Goal: Check status: Check status

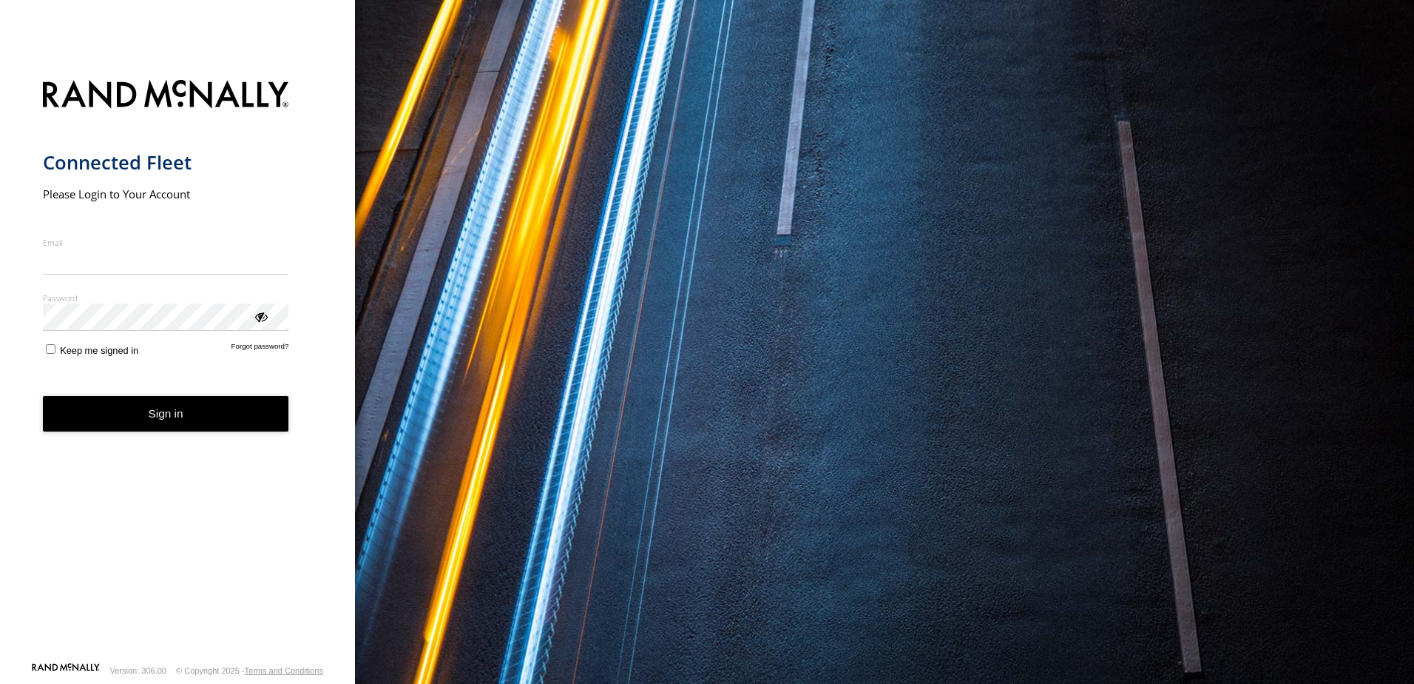
click at [0, 683] on nordpass-portal at bounding box center [0, 684] width 0 height 0
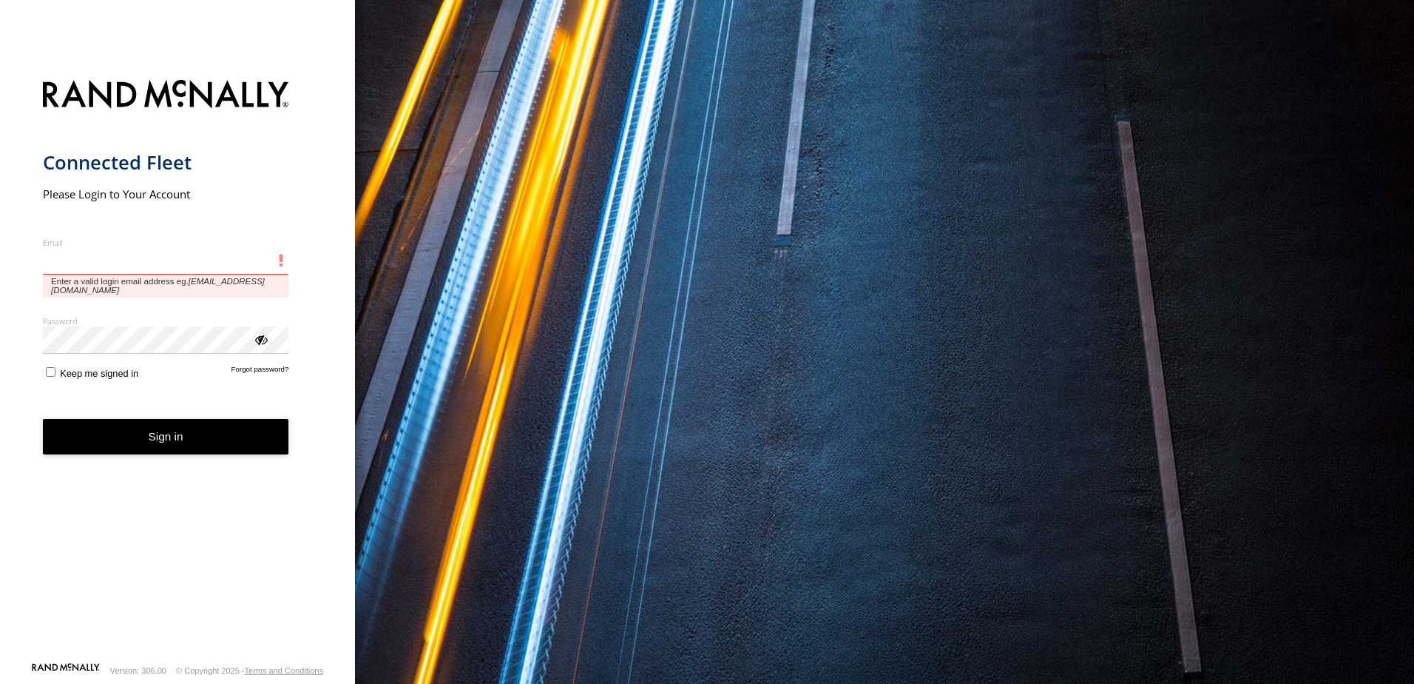
type input "**********"
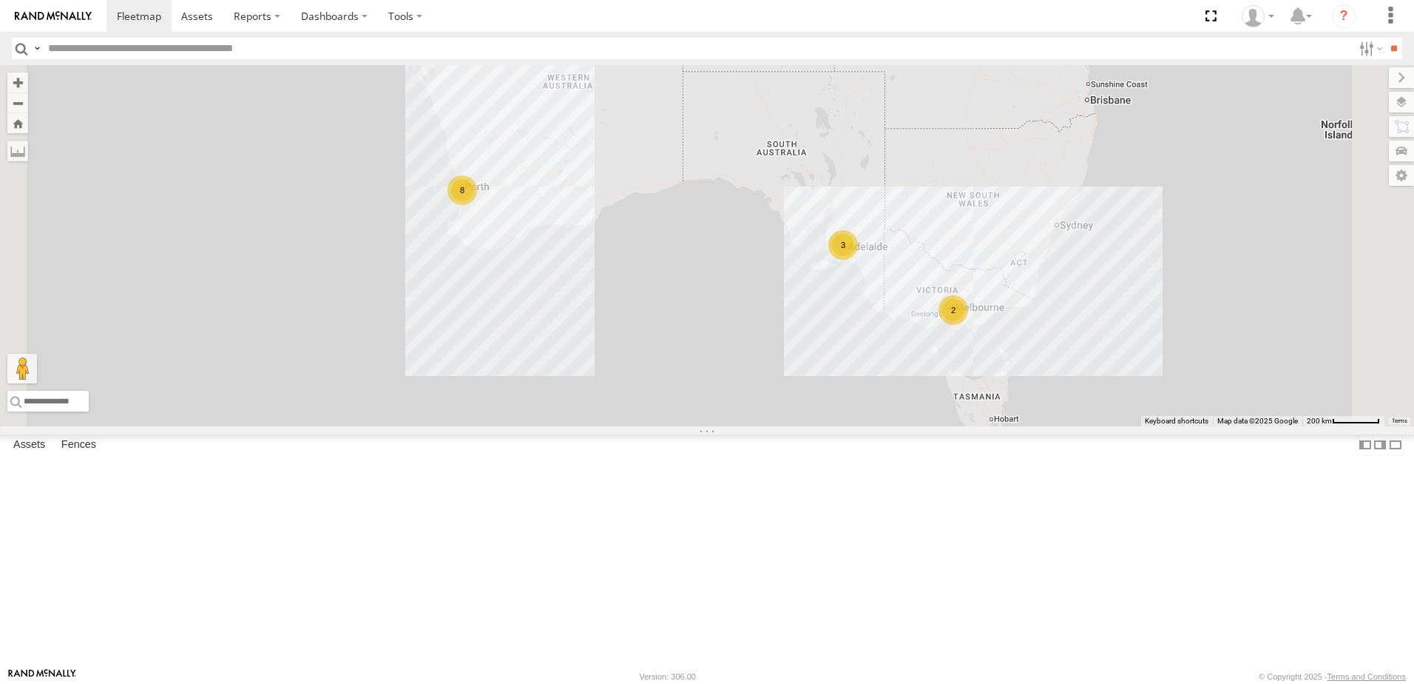
click at [0, 0] on div "All Assets" at bounding box center [0, 0] width 0 height 0
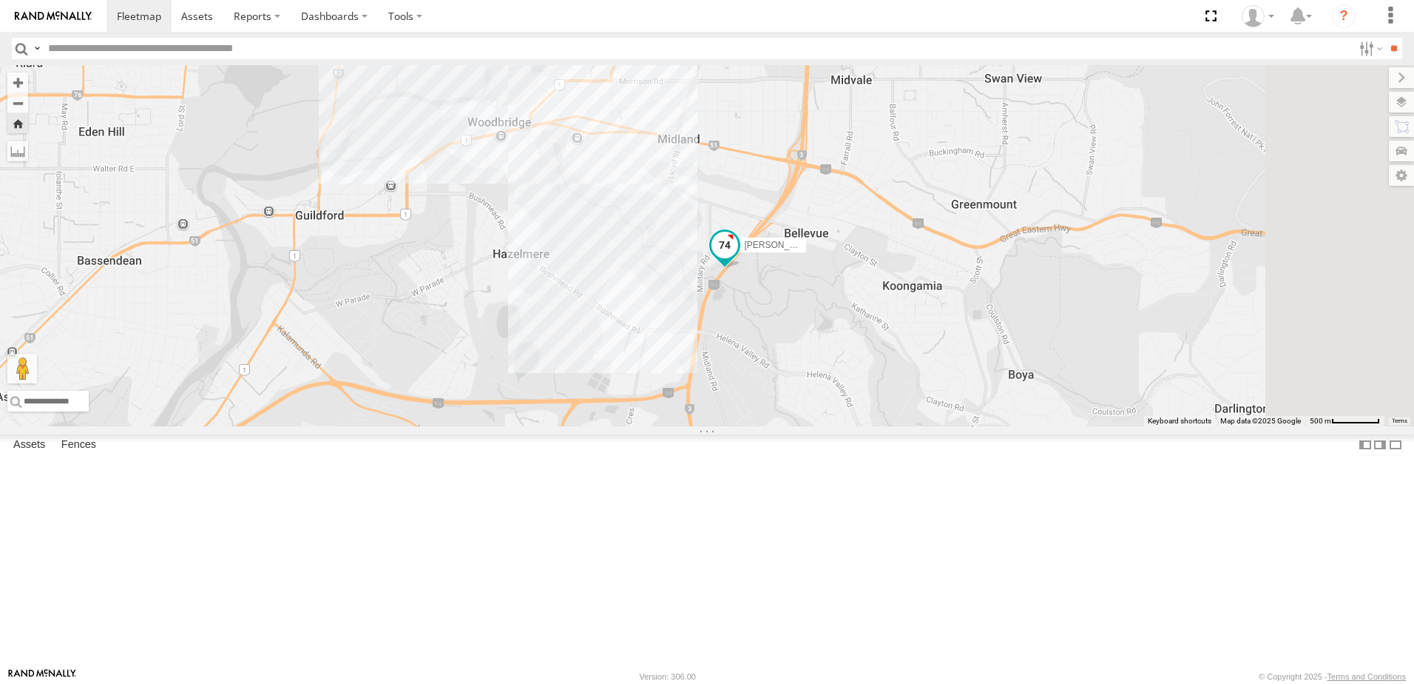
drag, startPoint x: 1108, startPoint y: 249, endPoint x: 972, endPoint y: 367, distance: 179.9
click at [896, 251] on span "Abdul (new)Tech 1IJX358" at bounding box center [820, 245] width 152 height 10
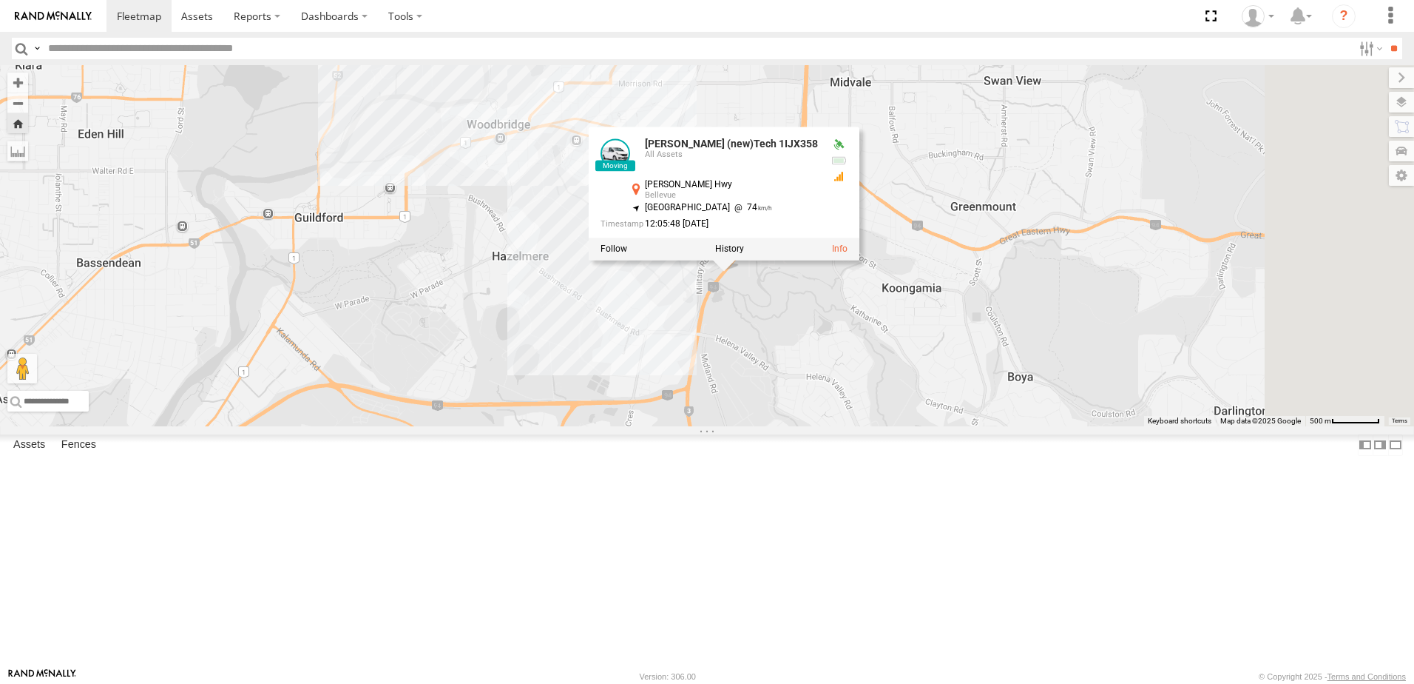
drag, startPoint x: 711, startPoint y: 303, endPoint x: 689, endPoint y: 315, distance: 24.5
click at [689, 315] on div "Abdul (new)Tech 1IJX358 Abdul (new)Tech 1IJX358 All Assets Roe Hwy Bellevue -31…" at bounding box center [707, 245] width 1414 height 361
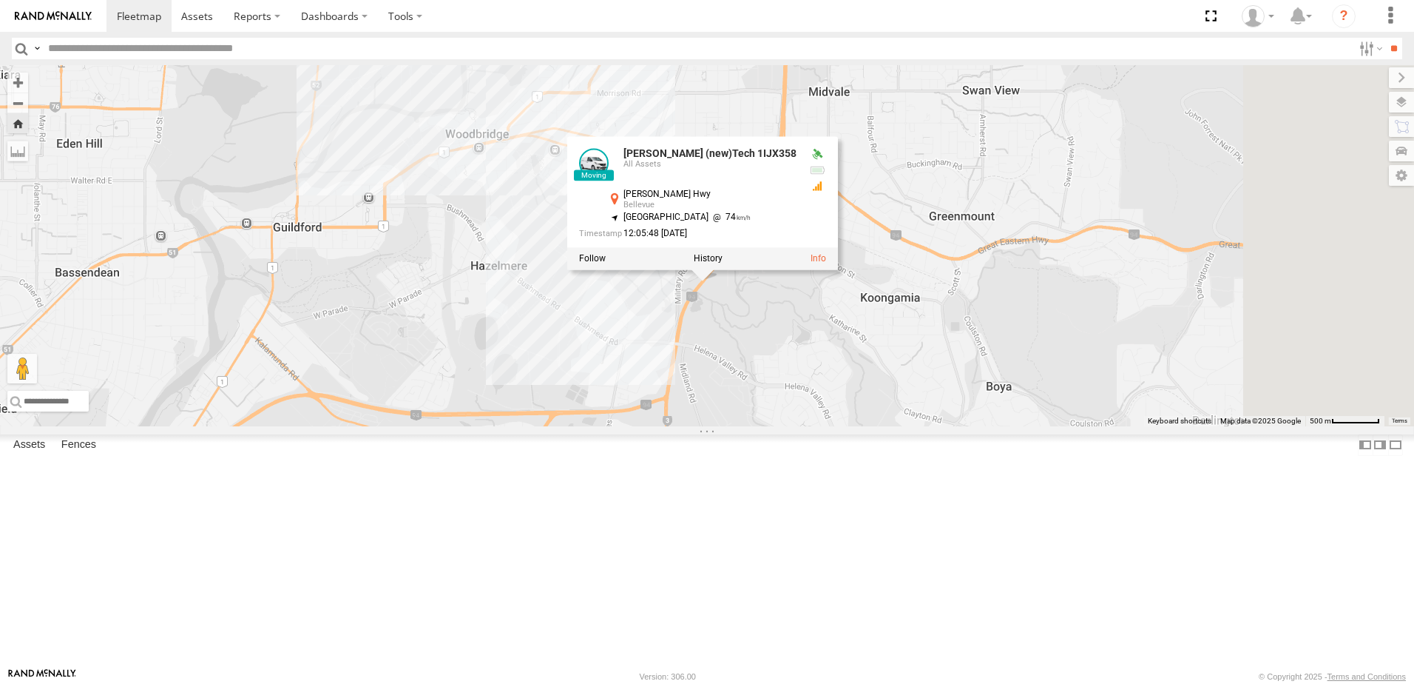
drag, startPoint x: 1050, startPoint y: 362, endPoint x: 1034, endPoint y: 369, distance: 17.6
click at [1034, 369] on div "Abdul (new)Tech 1IJX358 Abdul (new)Tech 1IJX358 All Assets Roe Hwy Bellevue -31…" at bounding box center [707, 245] width 1414 height 361
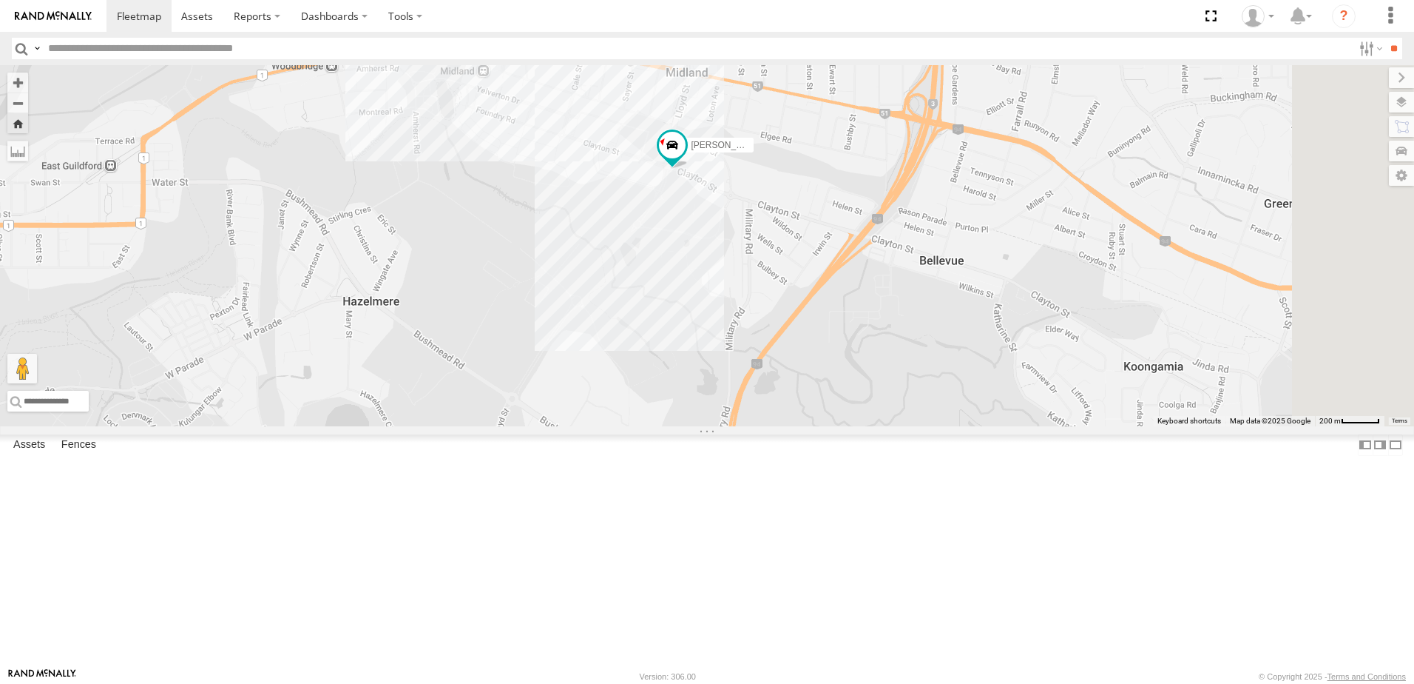
drag, startPoint x: 784, startPoint y: 289, endPoint x: 747, endPoint y: 315, distance: 45.1
click at [747, 315] on div "Abdul (new)Tech 1IJX358" at bounding box center [707, 245] width 1414 height 361
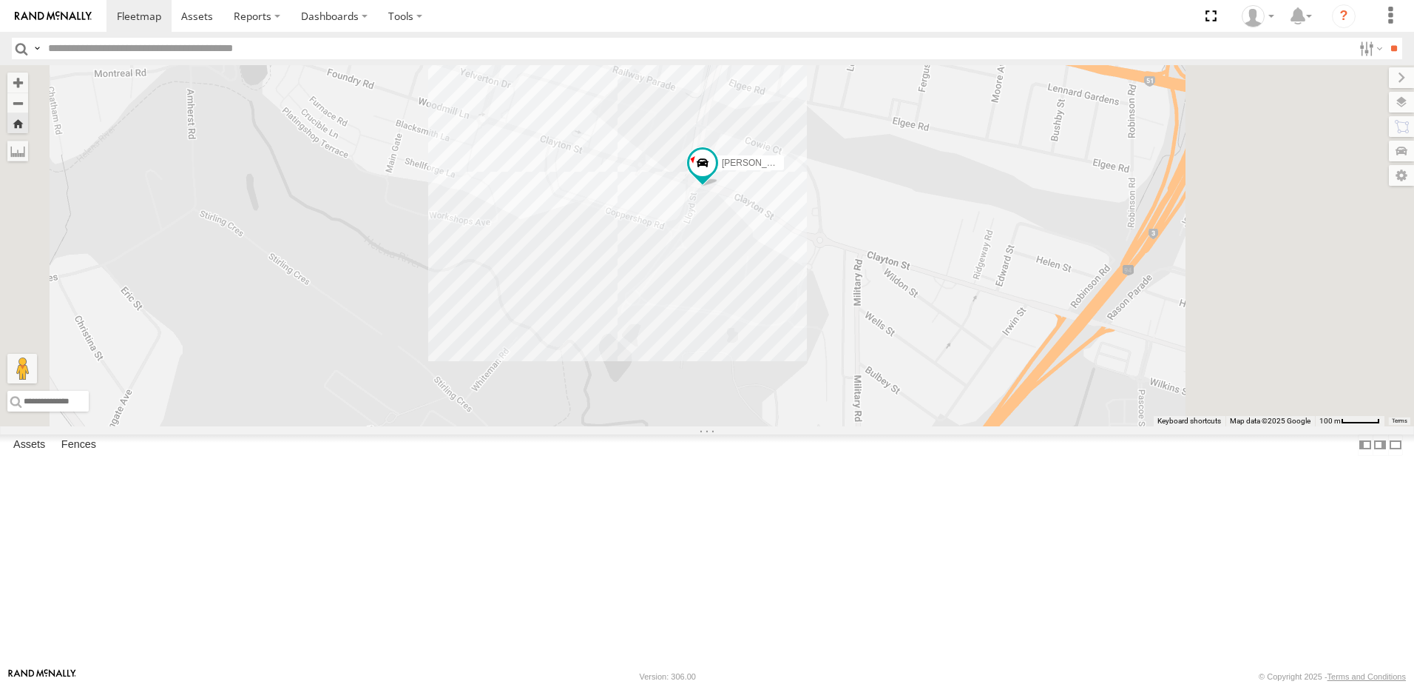
drag, startPoint x: 756, startPoint y: 304, endPoint x: 689, endPoint y: 334, distance: 72.9
click at [689, 334] on div "Abdul (new)Tech 1IJX358" at bounding box center [707, 245] width 1414 height 361
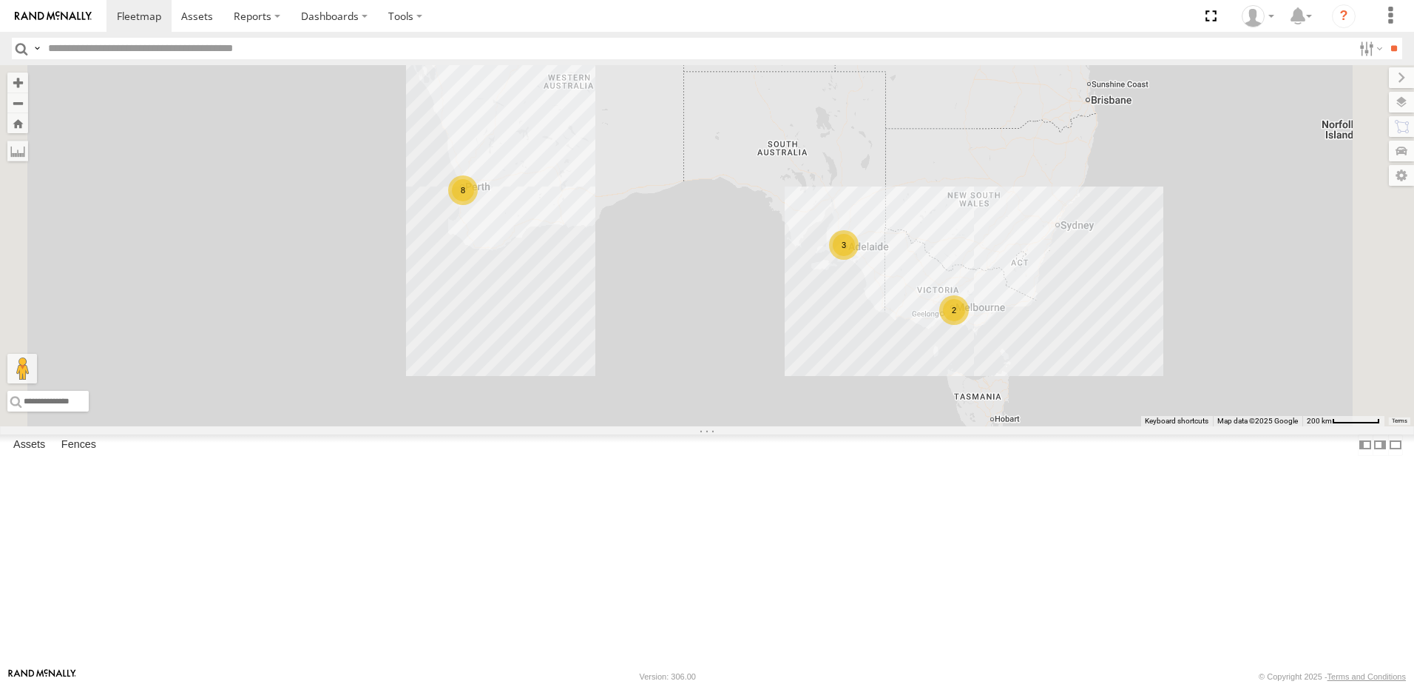
click at [0, 0] on div "Edmund Tech IOV698" at bounding box center [0, 0] width 0 height 0
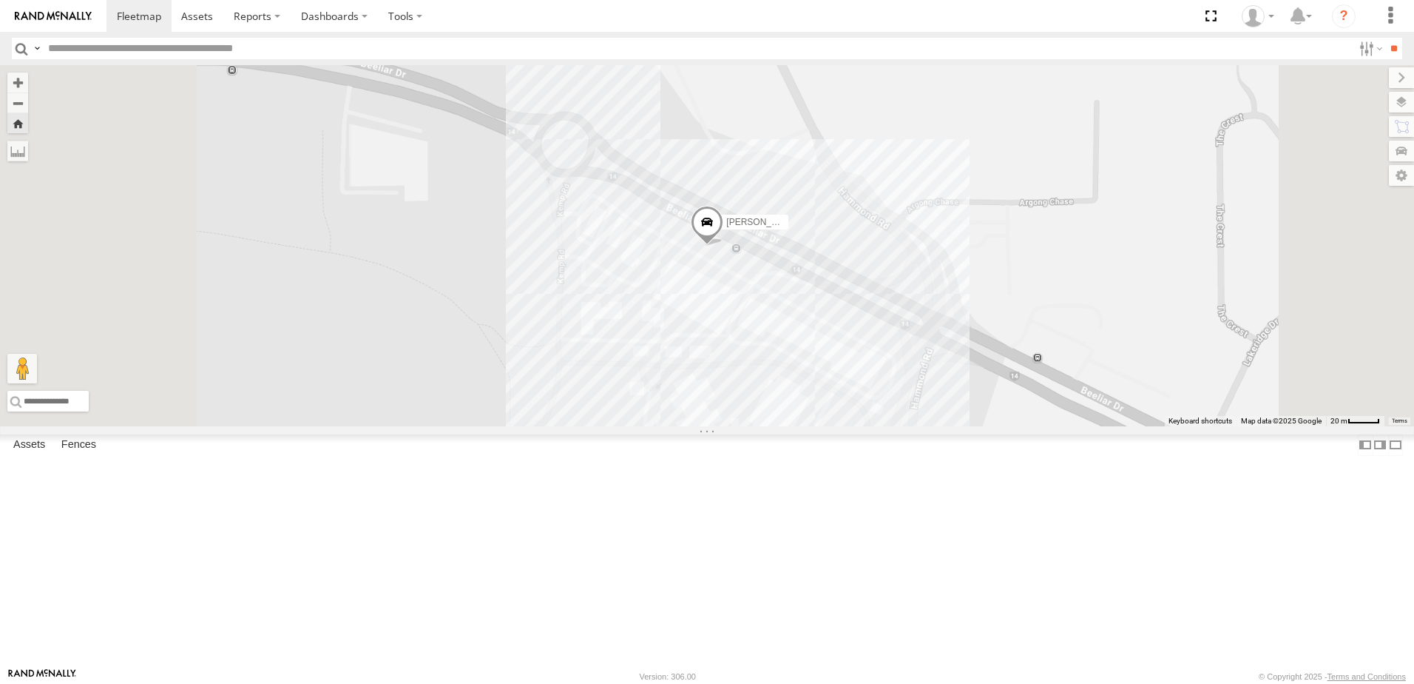
click at [723, 246] on span at bounding box center [707, 226] width 33 height 40
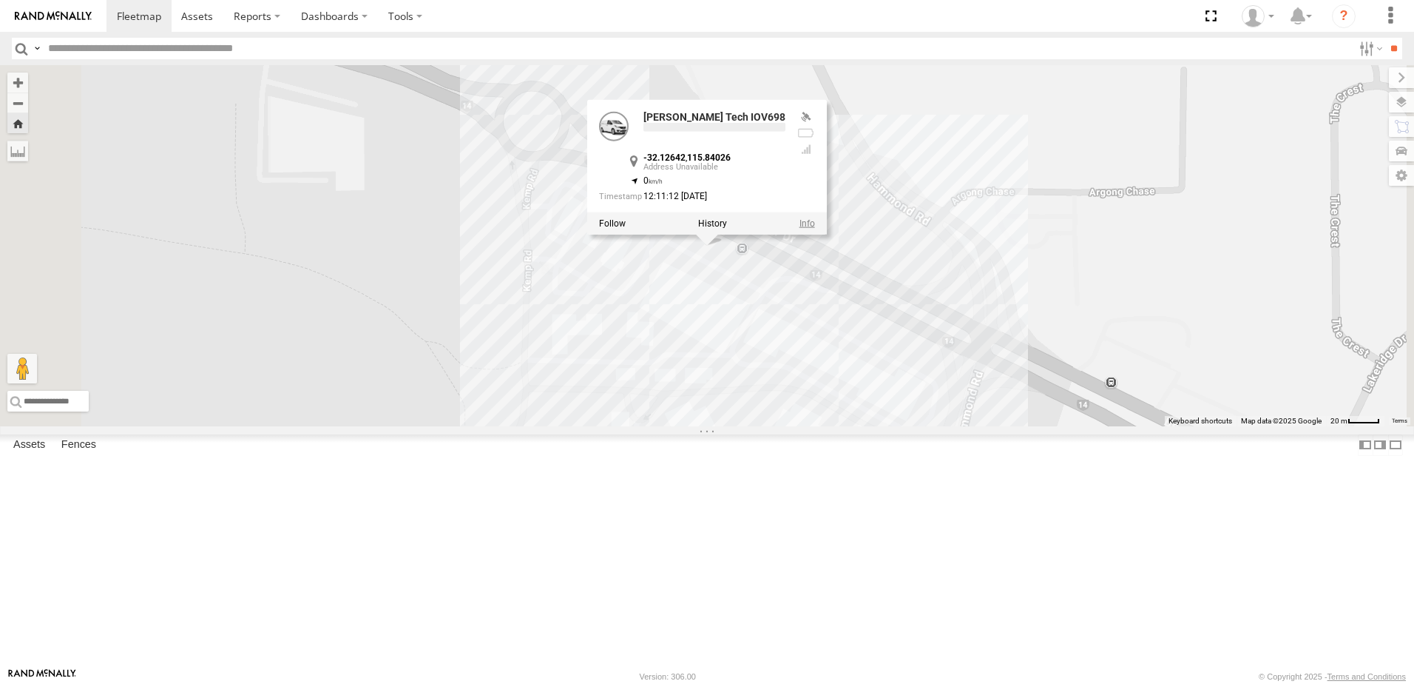
click at [815, 229] on link at bounding box center [808, 223] width 16 height 10
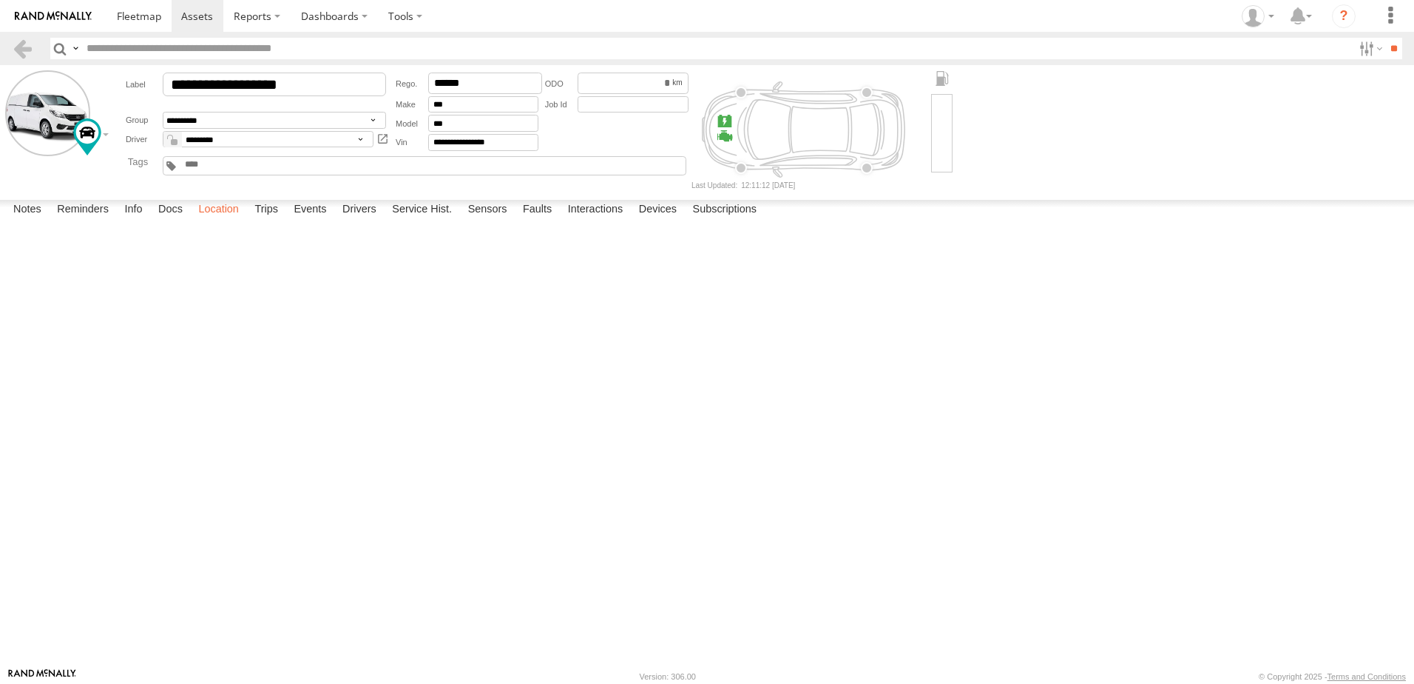
click at [221, 220] on label "Location" at bounding box center [218, 210] width 55 height 21
click at [268, 220] on label "Trips" at bounding box center [266, 210] width 38 height 21
